Goal: Task Accomplishment & Management: Use online tool/utility

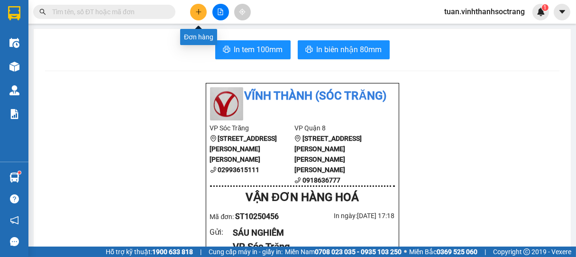
click at [198, 9] on icon "plus" at bounding box center [198, 11] width 0 height 5
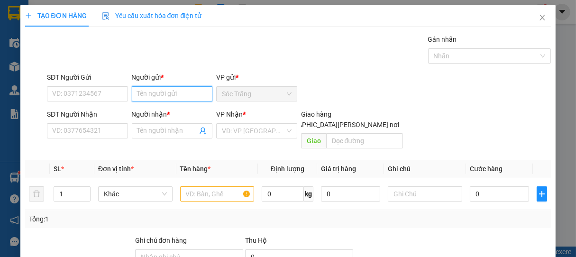
click at [181, 97] on input "Người gửi *" at bounding box center [172, 93] width 81 height 15
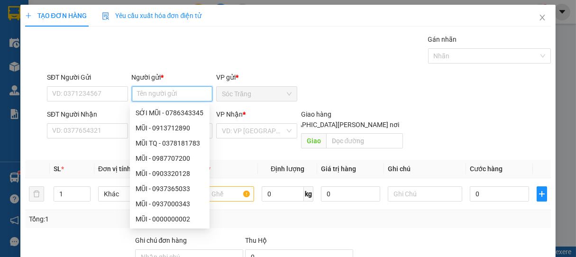
type input "D"
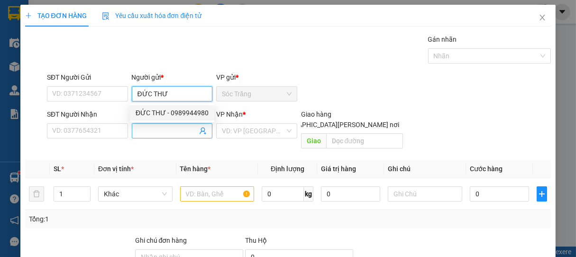
type input "ĐỨC THƯ"
click at [155, 132] on input "Người nhận *" at bounding box center [168, 131] width 60 height 10
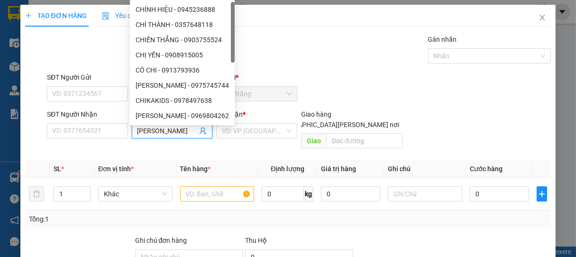
type input "CHỊ HOA"
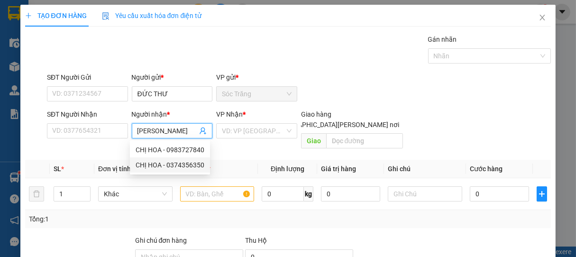
drag, startPoint x: 179, startPoint y: 167, endPoint x: 194, endPoint y: 164, distance: 15.5
click at [180, 167] on div "CHỊ HOA - 0374356350" at bounding box center [170, 165] width 69 height 10
type input "0374356350"
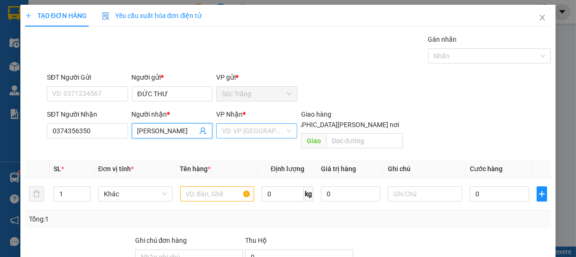
type input "CHỊ HOA"
click at [248, 132] on input "search" at bounding box center [253, 131] width 63 height 14
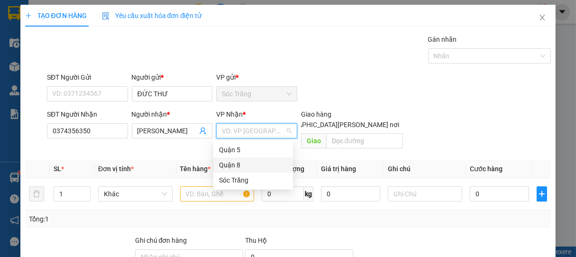
click at [232, 164] on div "Quận 8" at bounding box center [253, 165] width 68 height 10
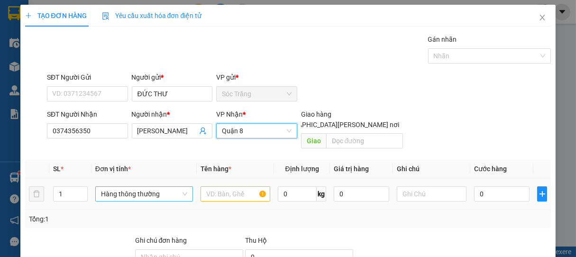
click at [129, 189] on span "Hàng thông thường" at bounding box center [144, 194] width 86 height 14
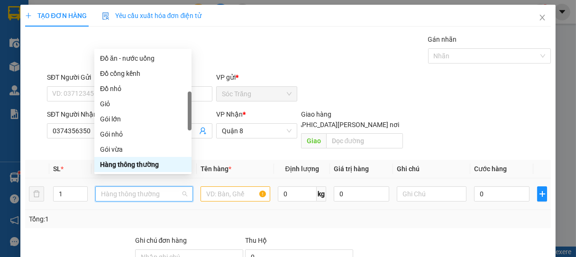
type input "G"
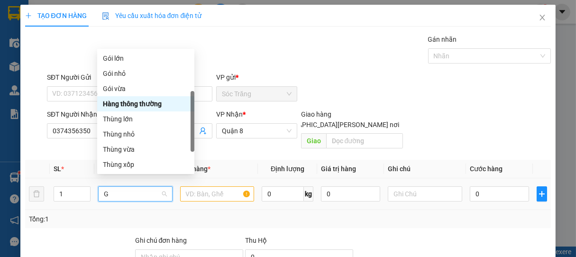
scroll to position [30, 0]
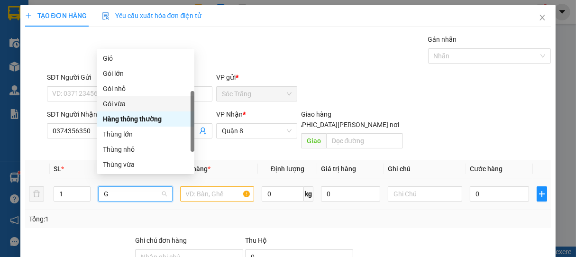
click at [117, 109] on div "Gói vừa" at bounding box center [146, 104] width 86 height 10
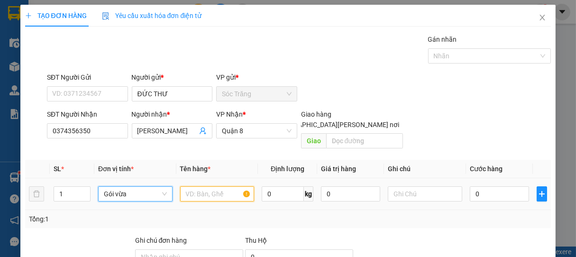
click at [209, 186] on input "text" at bounding box center [217, 193] width 74 height 15
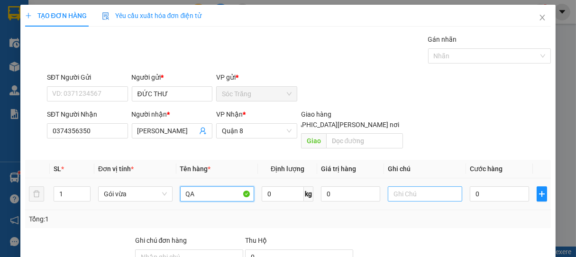
type input "QA"
click at [419, 186] on input "text" at bounding box center [425, 193] width 74 height 15
type input "1 GÓI"
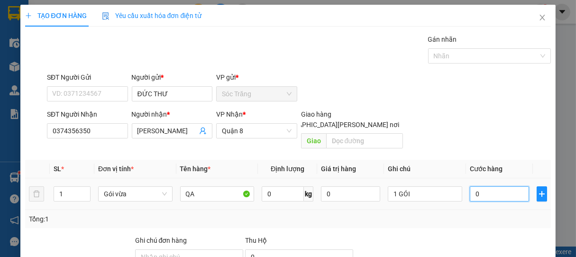
click at [501, 186] on input "0" at bounding box center [499, 193] width 59 height 15
type input "3"
type input "30"
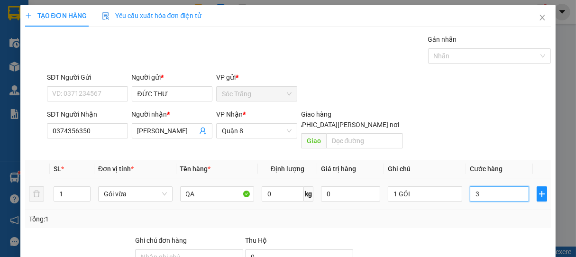
type input "30"
type input "300"
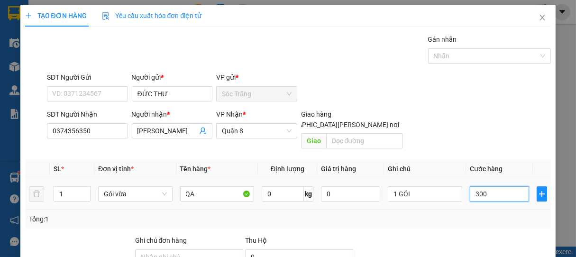
type input "3.000"
type input "30.000"
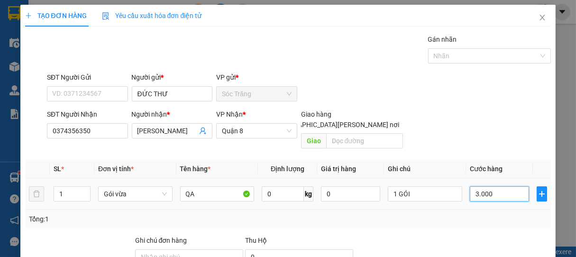
type input "30.000"
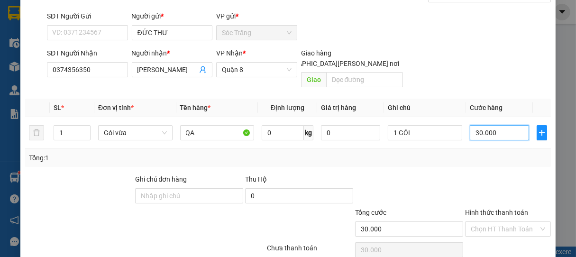
scroll to position [93, 0]
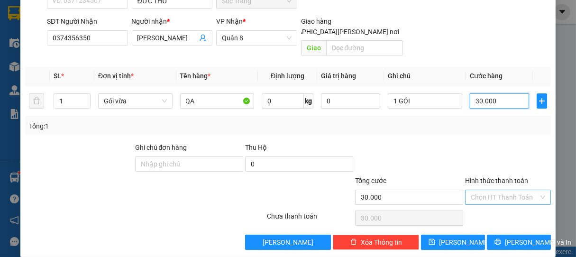
type input "30.000"
click at [489, 190] on input "Hình thức thanh toán" at bounding box center [505, 197] width 68 height 14
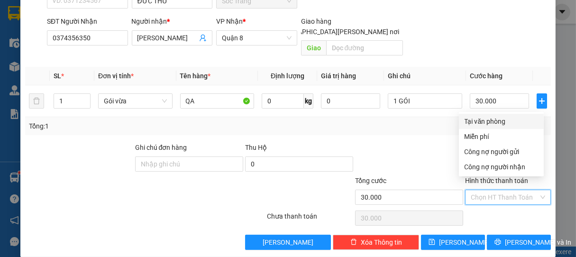
click at [481, 122] on div "Tại văn phòng" at bounding box center [502, 121] width 74 height 10
type input "0"
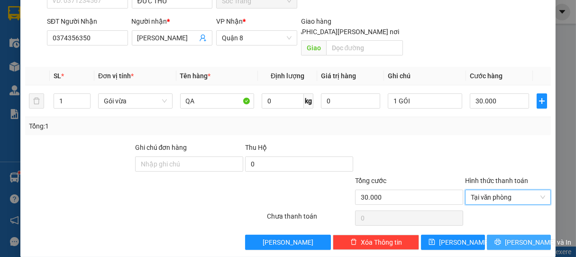
click at [517, 237] on span "Lưu và In" at bounding box center [538, 242] width 66 height 10
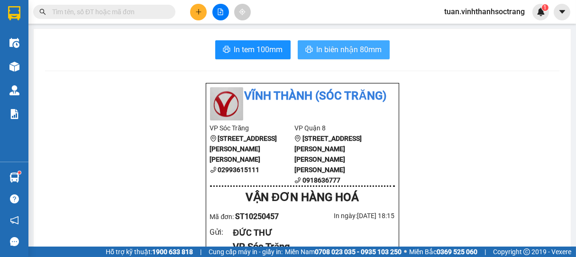
click at [366, 46] on span "In biên nhận 80mm" at bounding box center [349, 50] width 65 height 12
click at [359, 52] on span "In biên nhận 80mm" at bounding box center [349, 50] width 65 height 12
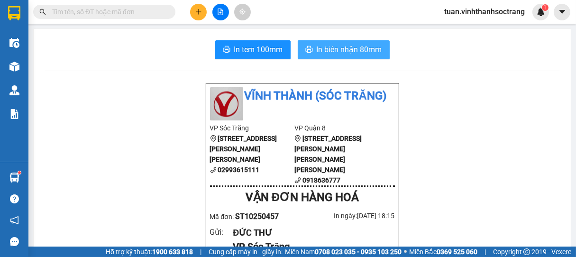
click at [353, 46] on span "In biên nhận 80mm" at bounding box center [349, 50] width 65 height 12
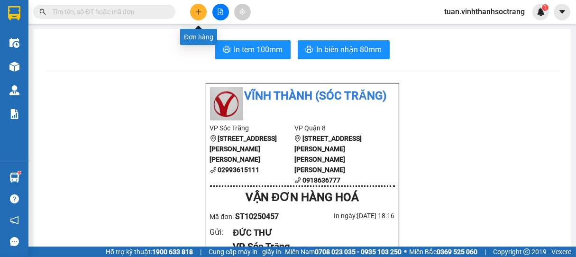
click at [199, 9] on icon "plus" at bounding box center [198, 12] width 7 height 7
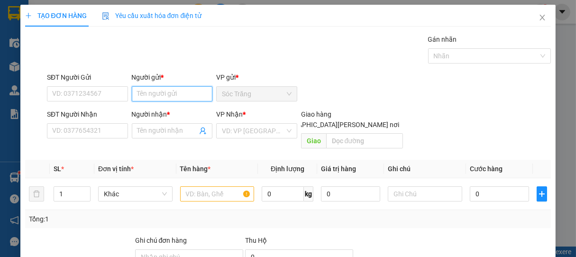
click at [163, 91] on input "Người gửi *" at bounding box center [172, 93] width 81 height 15
type input "Y"
type input "Ý DÚT"
click at [175, 111] on div "Ý DÚT - 0977577446" at bounding box center [170, 113] width 68 height 10
type input "0977577446"
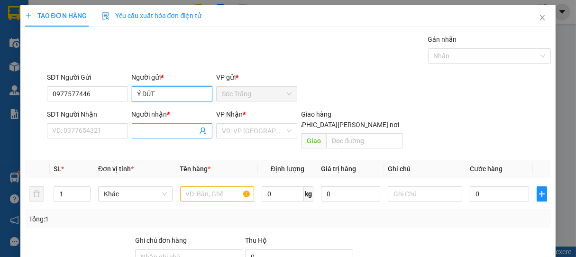
type input "Ý DÚT"
click at [158, 135] on input "Người nhận *" at bounding box center [168, 131] width 60 height 10
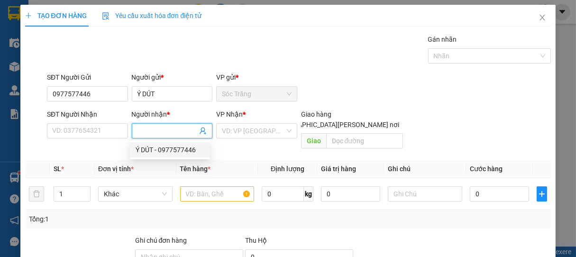
drag, startPoint x: 153, startPoint y: 151, endPoint x: 202, endPoint y: 147, distance: 50.0
click at [154, 151] on div "Ý DÚT - 0977577446" at bounding box center [170, 150] width 68 height 10
type input "0977577446"
type input "Ý DÚT"
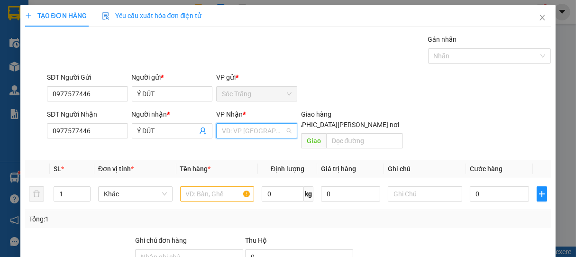
click at [247, 129] on input "search" at bounding box center [253, 131] width 63 height 14
click at [237, 169] on div "Quận 8" at bounding box center [253, 165] width 68 height 10
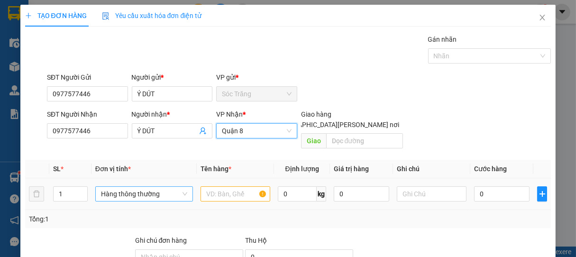
click at [123, 187] on span "Hàng thông thường" at bounding box center [144, 194] width 86 height 14
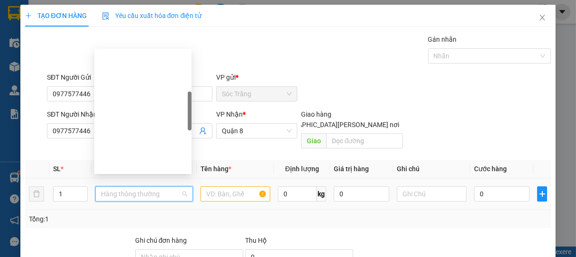
scroll to position [152, 0]
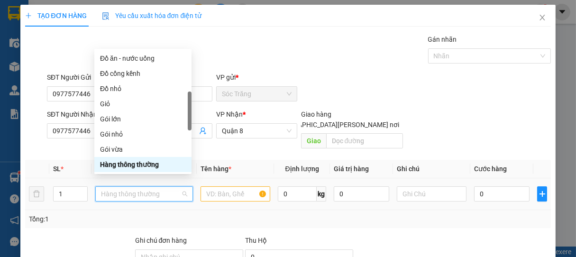
type input "B"
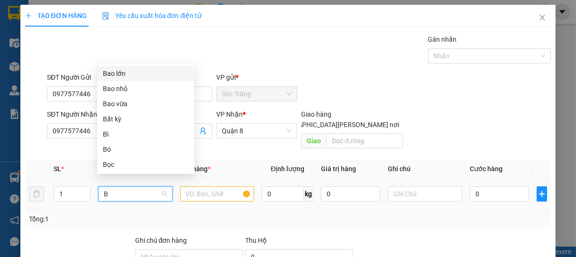
scroll to position [0, 0]
click at [121, 74] on div "Bao lớn" at bounding box center [146, 73] width 86 height 10
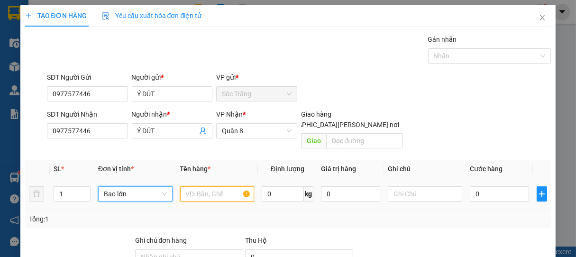
click at [210, 186] on input "text" at bounding box center [217, 193] width 74 height 15
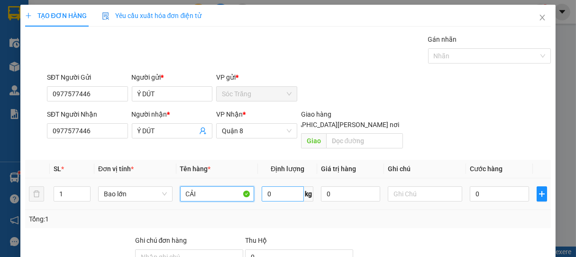
type input "CẢI"
click at [280, 187] on input "0" at bounding box center [283, 193] width 42 height 15
type input "60"
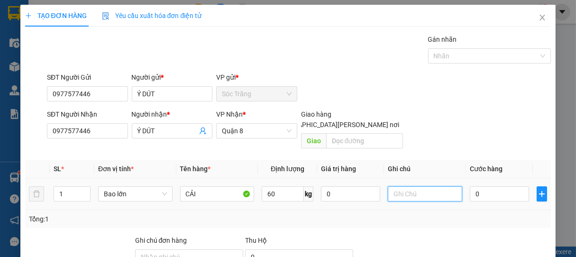
click at [405, 187] on input "text" at bounding box center [425, 193] width 74 height 15
type input "1 BAO"
click at [505, 188] on input "0" at bounding box center [499, 193] width 59 height 15
type input "4"
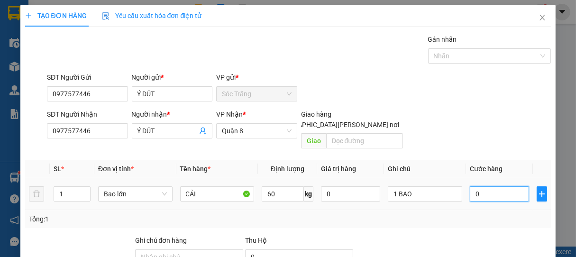
type input "4"
type input "45"
type input "450"
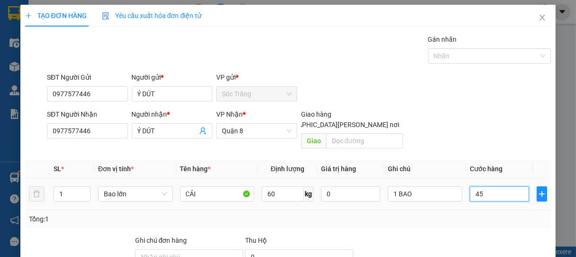
type input "450"
type input "4.500"
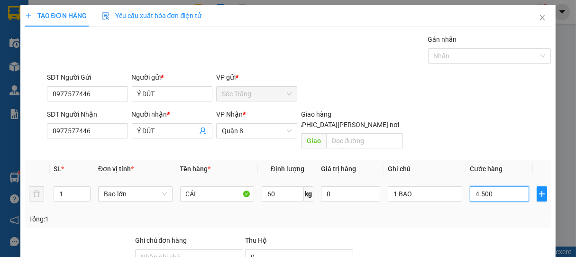
type input "45.000"
click at [440, 61] on div at bounding box center [485, 55] width 109 height 11
type input "45.000"
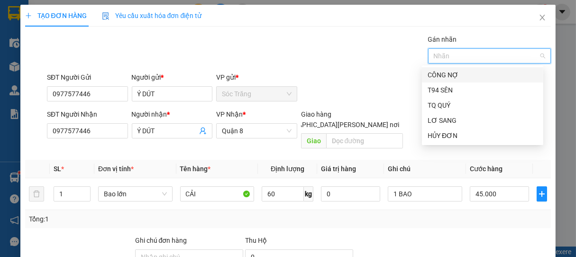
click at [448, 78] on div "CÔNG NỢ" at bounding box center [483, 75] width 110 height 10
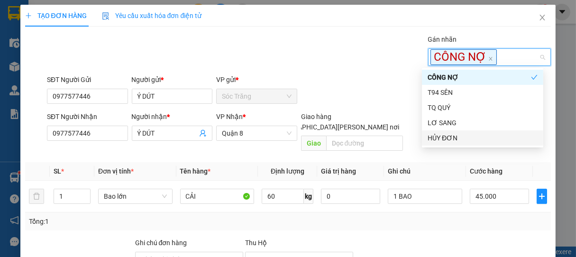
scroll to position [95, 0]
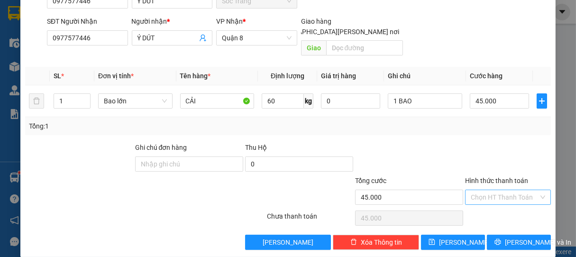
click at [489, 190] on input "Hình thức thanh toán" at bounding box center [505, 197] width 68 height 14
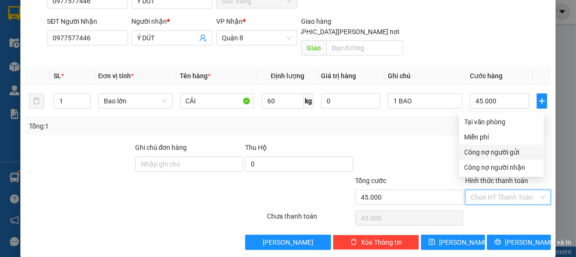
click at [495, 154] on div "Công nợ người gửi" at bounding box center [502, 152] width 74 height 10
type input "0"
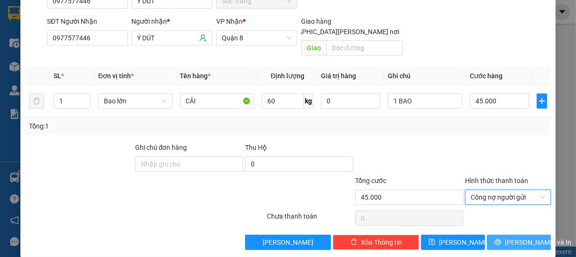
click at [520, 237] on span "Lưu và In" at bounding box center [538, 242] width 66 height 10
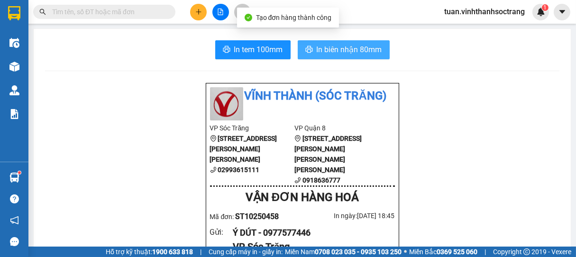
click at [375, 50] on span "In biên nhận 80mm" at bounding box center [349, 50] width 65 height 12
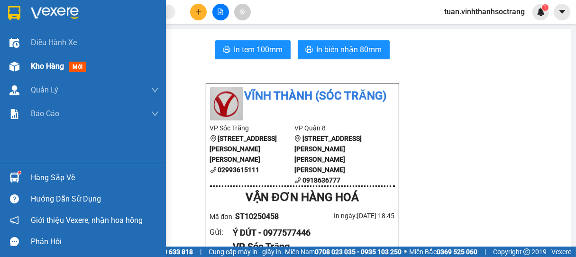
click at [51, 64] on span "Kho hàng" at bounding box center [47, 66] width 33 height 9
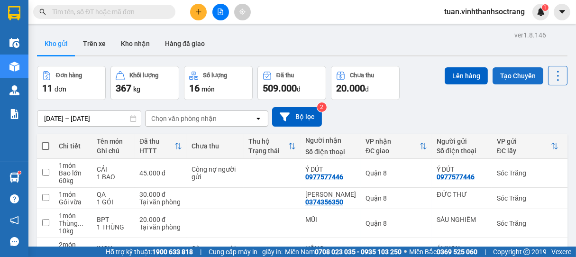
click at [498, 76] on button "Tạo Chuyến" at bounding box center [518, 75] width 51 height 17
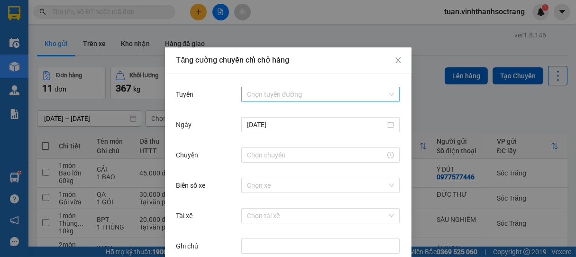
click at [278, 96] on input "Tuyến" at bounding box center [317, 94] width 140 height 14
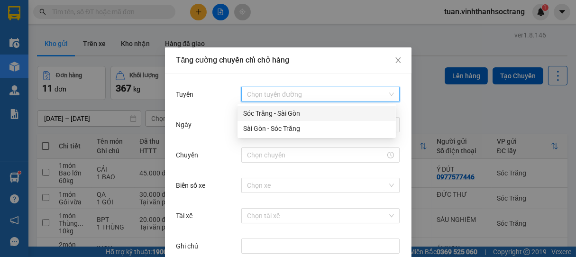
click at [264, 118] on div "Sóc Trăng - Sài Gòn" at bounding box center [316, 113] width 147 height 10
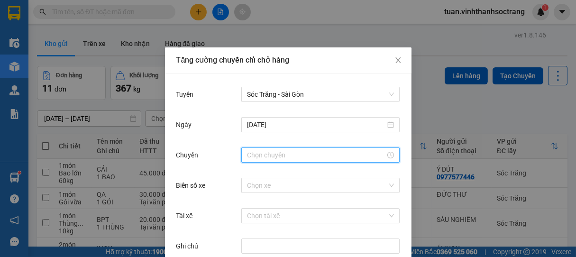
click at [275, 157] on input "Chuyến" at bounding box center [316, 155] width 138 height 10
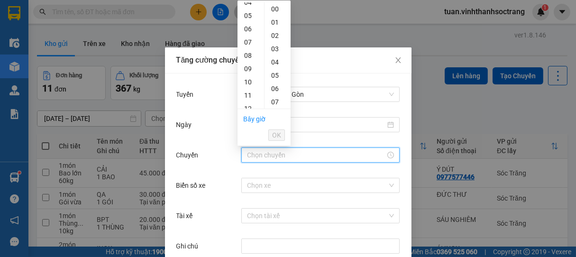
scroll to position [92, 0]
click at [250, 77] on div "19" at bounding box center [251, 75] width 27 height 13
type input "19:00"
click at [282, 135] on button "OK" at bounding box center [276, 134] width 17 height 11
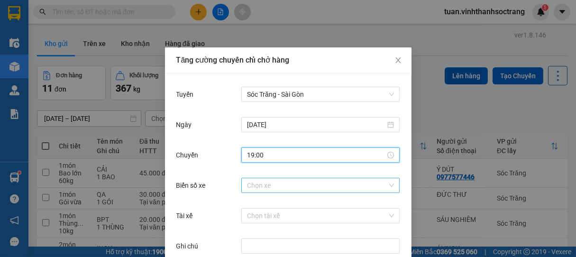
click at [271, 186] on input "Biển số xe" at bounding box center [317, 185] width 140 height 14
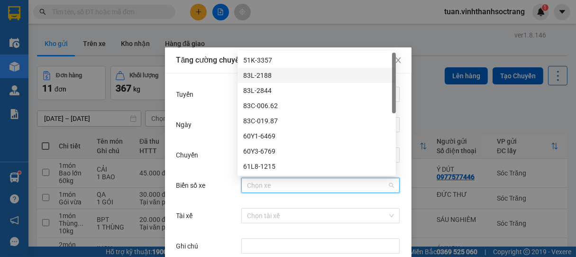
click at [264, 79] on div "83L-2188" at bounding box center [316, 75] width 147 height 10
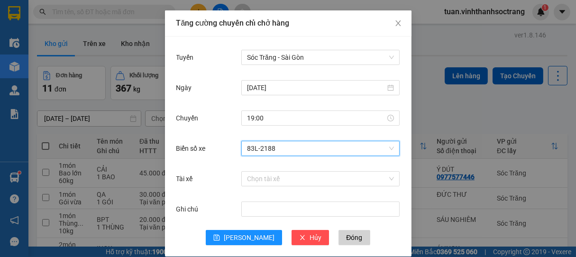
scroll to position [47, 0]
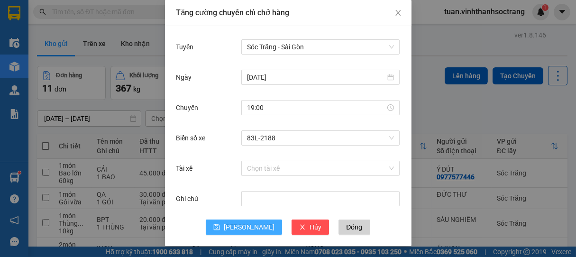
click at [244, 225] on span "Lưu" at bounding box center [249, 227] width 51 height 10
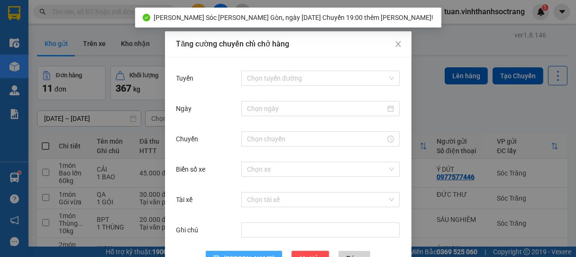
scroll to position [0, 0]
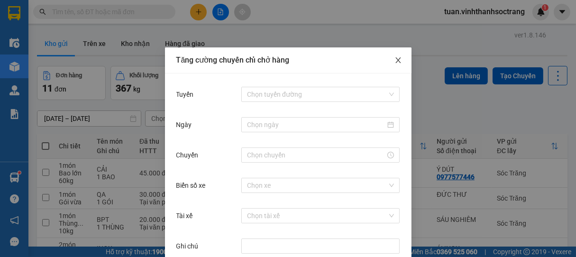
click at [396, 61] on icon "close" at bounding box center [399, 60] width 8 height 8
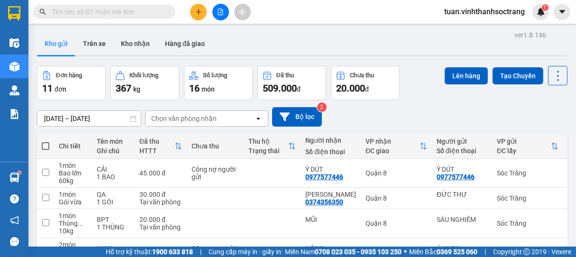
click at [133, 12] on input "text" at bounding box center [108, 12] width 112 height 10
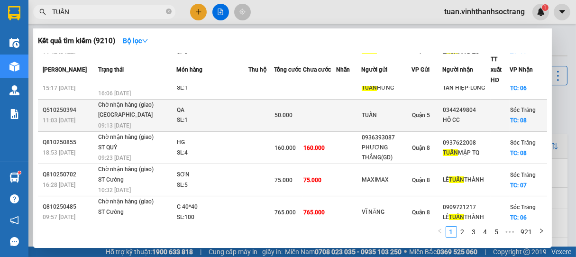
scroll to position [167, 0]
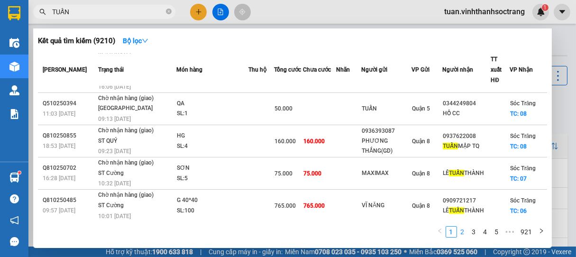
type input "TUẤN"
click at [463, 231] on link "2" at bounding box center [463, 232] width 10 height 10
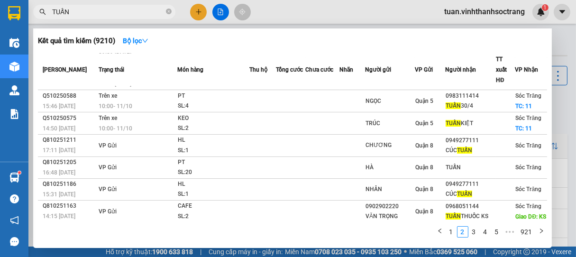
scroll to position [114, 0]
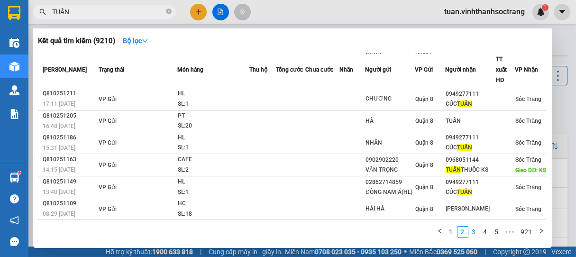
click at [471, 232] on link "3" at bounding box center [474, 232] width 10 height 10
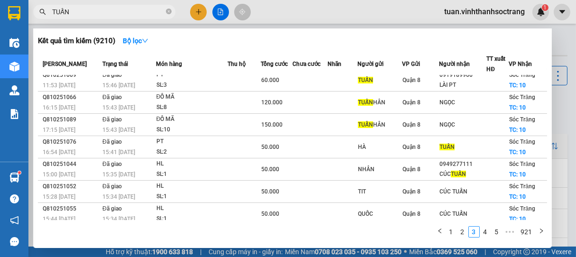
scroll to position [0, 0]
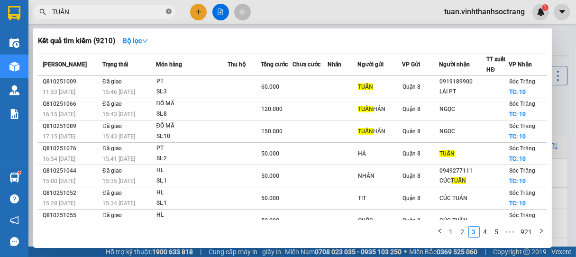
click at [167, 13] on icon "close-circle" at bounding box center [169, 12] width 6 height 6
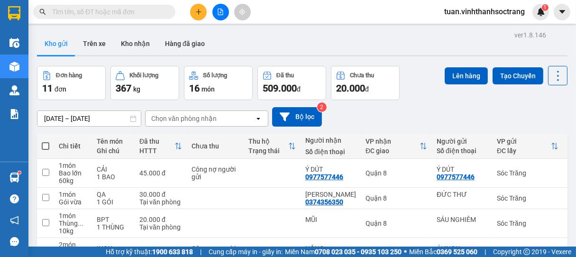
click at [134, 13] on input "text" at bounding box center [108, 12] width 112 height 10
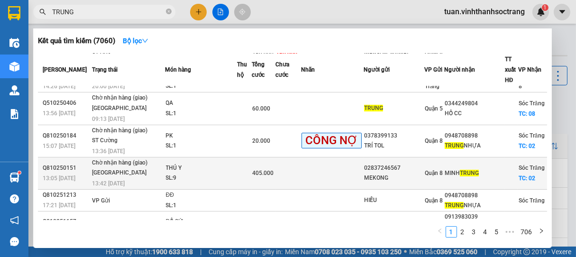
scroll to position [146, 0]
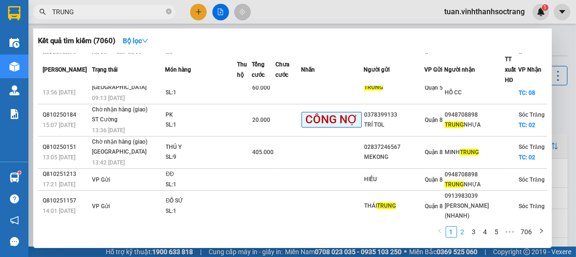
type input "TRUNG"
click at [464, 232] on link "2" at bounding box center [463, 232] width 10 height 10
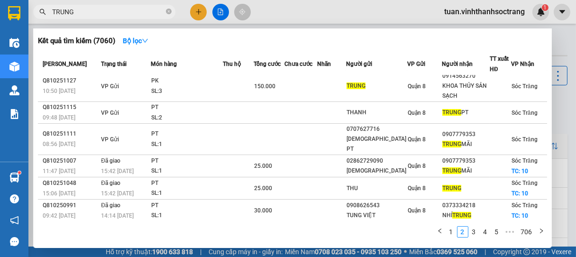
scroll to position [0, 0]
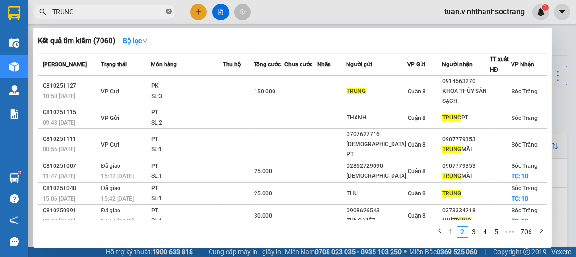
click at [167, 12] on icon "close-circle" at bounding box center [169, 12] width 6 height 6
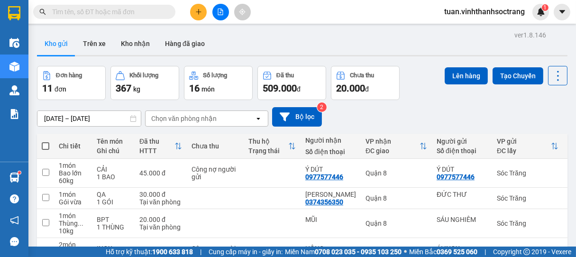
click at [154, 11] on input "text" at bounding box center [108, 12] width 112 height 10
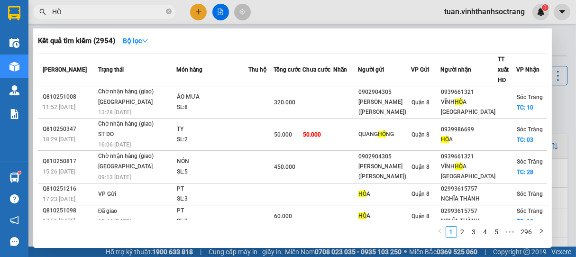
type input "H"
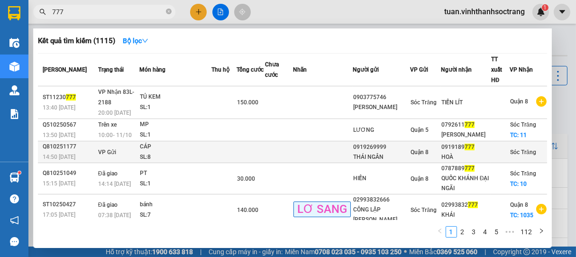
type input "777"
click at [203, 152] on div "SL: 8" at bounding box center [175, 157] width 71 height 10
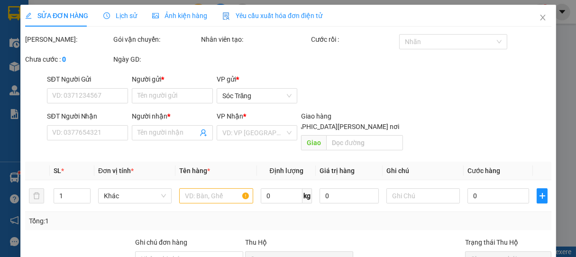
type input "0919269999"
type input "THÁI NGÂN"
type input "0919189777"
type input "HOÀ"
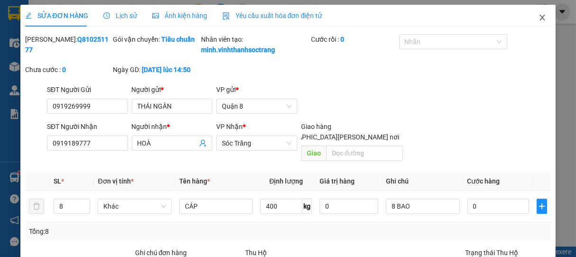
click at [540, 16] on icon "close" at bounding box center [542, 18] width 5 height 6
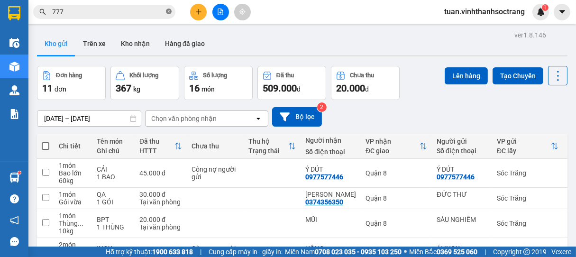
click at [168, 11] on icon "close-circle" at bounding box center [169, 12] width 6 height 6
click at [144, 11] on input "text" at bounding box center [108, 12] width 112 height 10
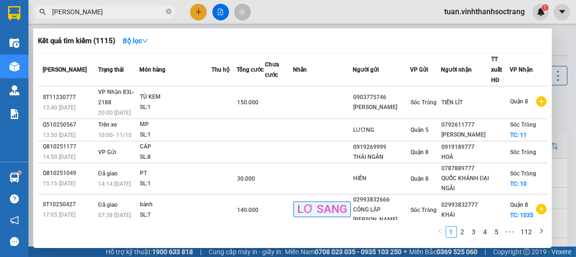
type input "THẢO QUỲNH"
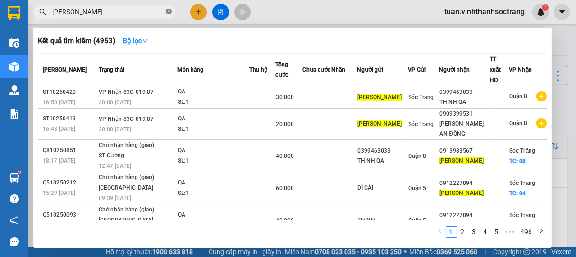
click at [167, 11] on icon "close-circle" at bounding box center [169, 12] width 6 height 6
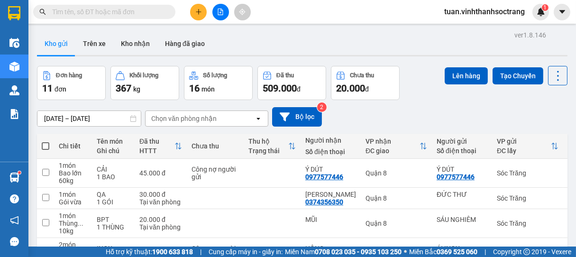
click at [156, 11] on input "text" at bounding box center [108, 12] width 112 height 10
type input "D"
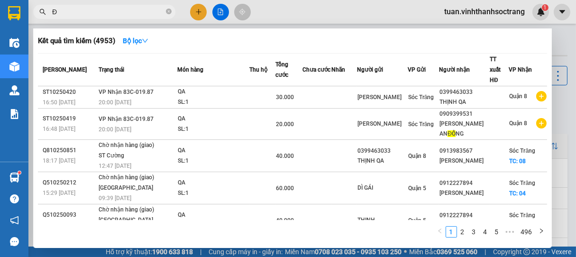
type input "ĐÔ"
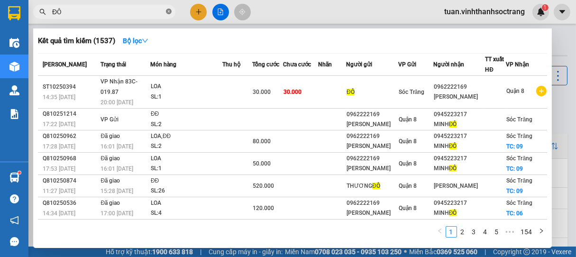
click at [170, 14] on icon "close-circle" at bounding box center [169, 12] width 6 height 6
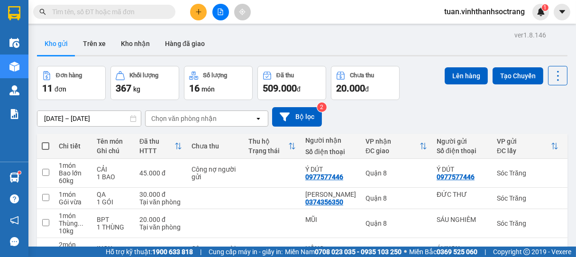
click at [144, 12] on input "text" at bounding box center [108, 12] width 112 height 10
click at [48, 144] on span at bounding box center [46, 146] width 8 height 8
click at [46, 141] on input "checkbox" at bounding box center [46, 141] width 0 height 0
checkbox input "true"
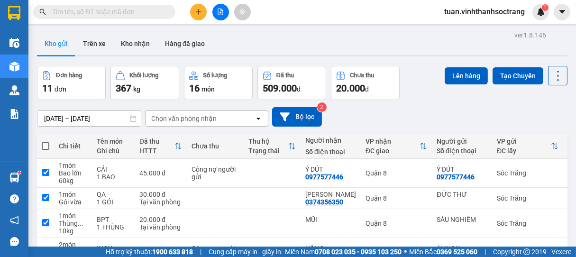
checkbox input "true"
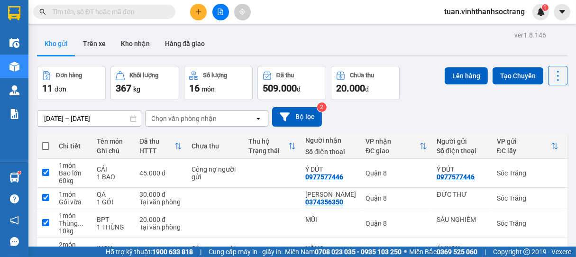
checkbox input "true"
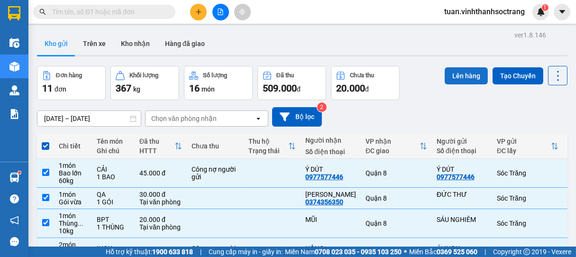
click at [457, 69] on button "Lên hàng" at bounding box center [466, 75] width 43 height 17
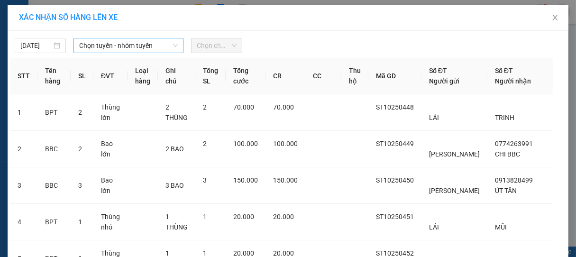
click at [131, 46] on span "Chọn tuyến - nhóm tuyến" at bounding box center [128, 45] width 99 height 14
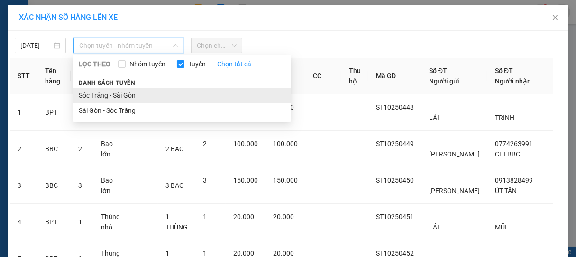
drag, startPoint x: 125, startPoint y: 92, endPoint x: 156, endPoint y: 88, distance: 31.1
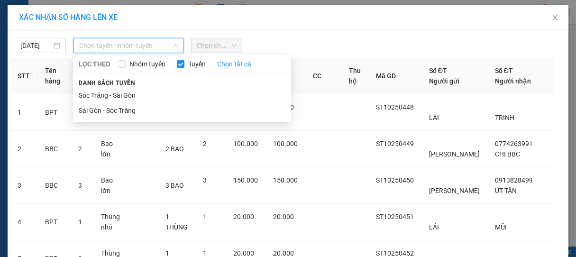
click at [125, 92] on li "Sóc Trăng - Sài Gòn" at bounding box center [182, 95] width 218 height 15
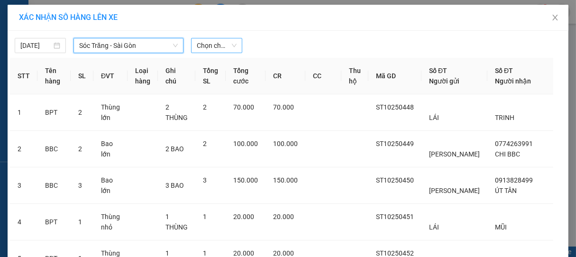
click at [213, 48] on span "Chọn chuyến" at bounding box center [217, 45] width 40 height 14
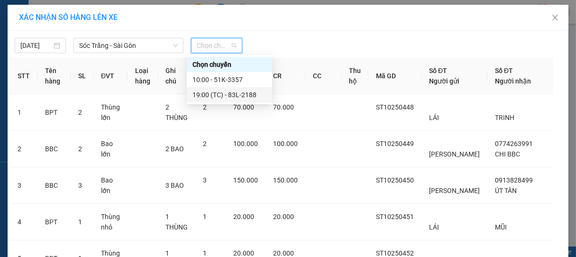
click at [238, 93] on div "19:00 (TC) - 83L-2188" at bounding box center [230, 95] width 74 height 10
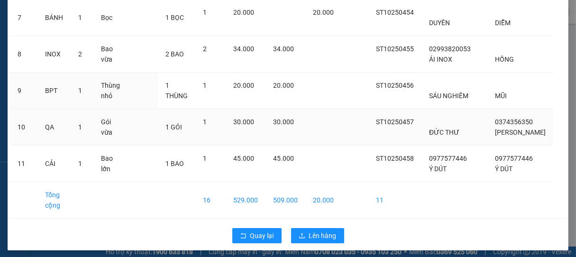
scroll to position [344, 0]
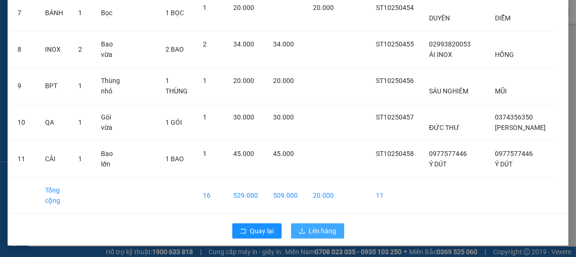
click at [317, 235] on span "Lên hàng" at bounding box center [323, 231] width 28 height 10
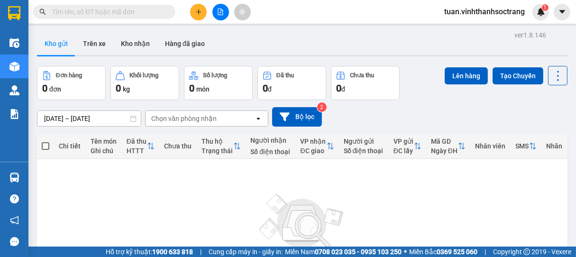
click at [119, 9] on input "text" at bounding box center [108, 12] width 112 height 10
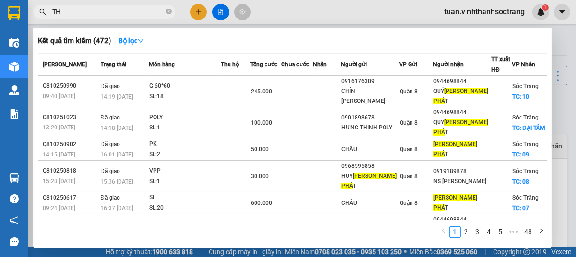
type input "T"
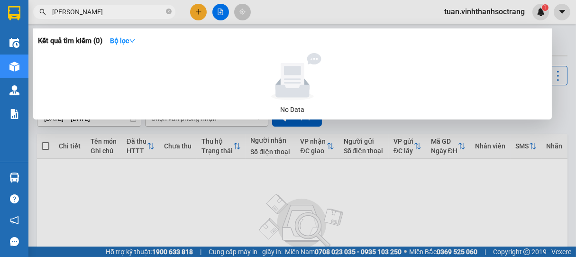
type input "THÀNH LỢI"
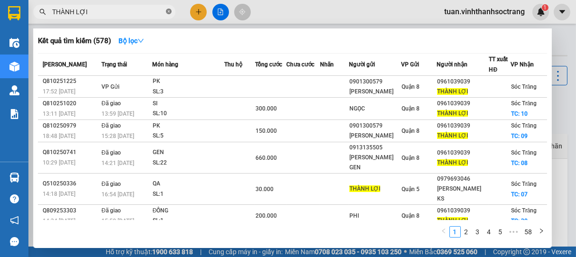
click at [167, 10] on icon "close-circle" at bounding box center [169, 12] width 6 height 6
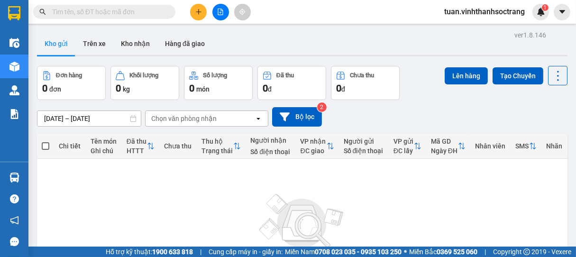
click at [106, 9] on input "text" at bounding box center [108, 12] width 112 height 10
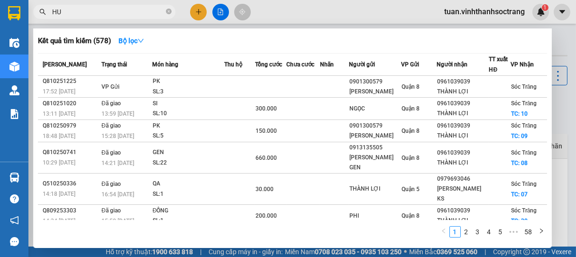
type input "HUỆ"
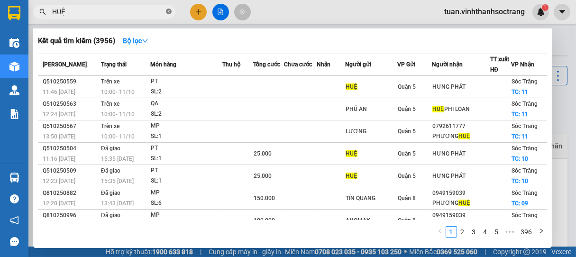
click at [169, 10] on icon "close-circle" at bounding box center [169, 12] width 6 height 6
